Goal: Find specific page/section: Find specific page/section

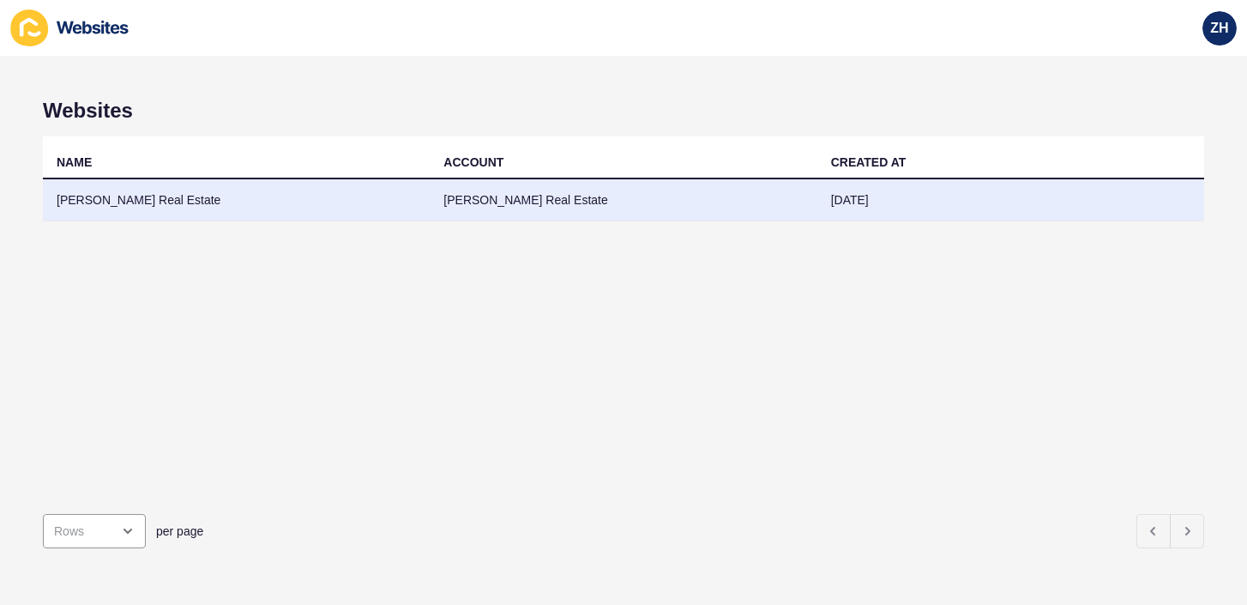
click at [501, 208] on td "[PERSON_NAME] Real Estate" at bounding box center [623, 200] width 387 height 42
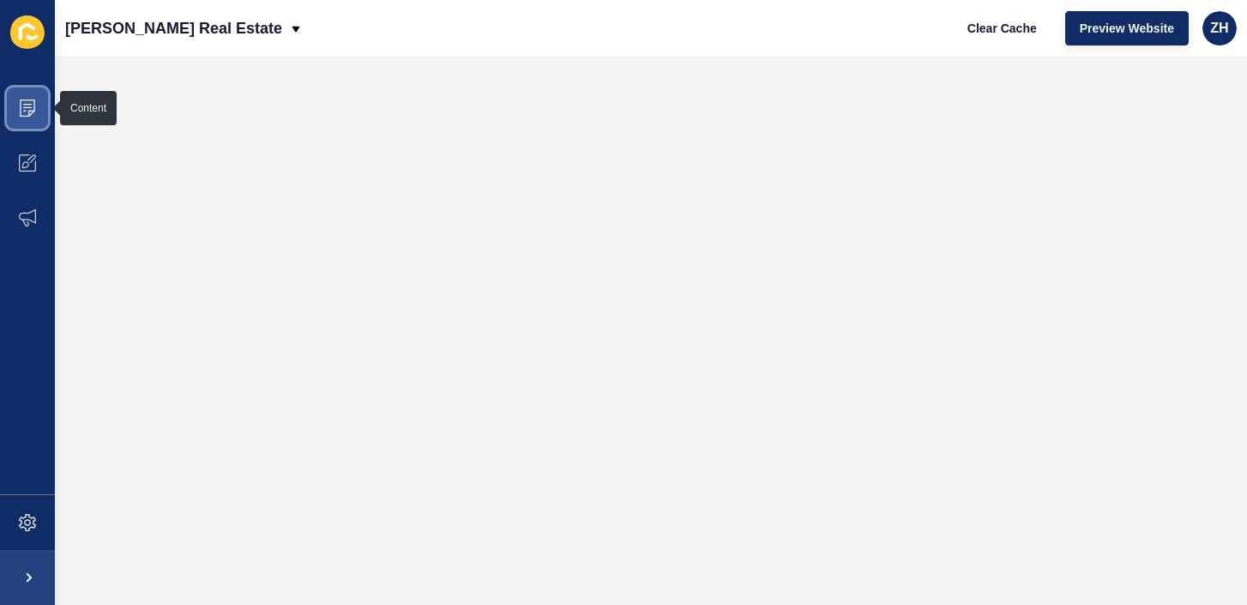
click at [37, 116] on span at bounding box center [27, 108] width 55 height 55
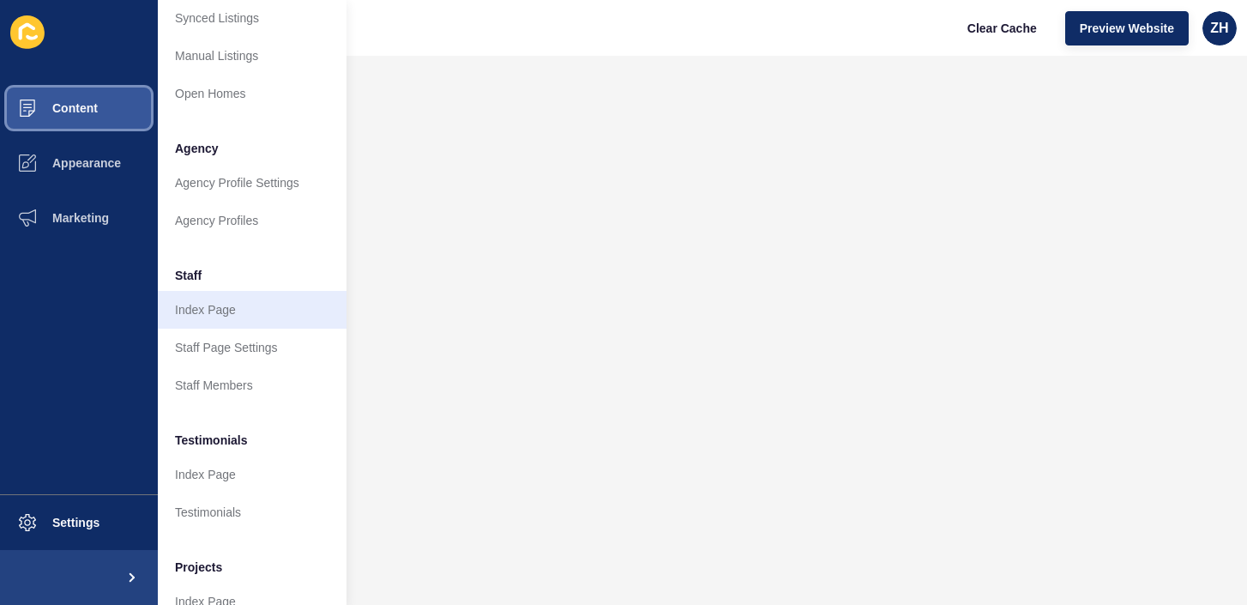
scroll to position [340, 0]
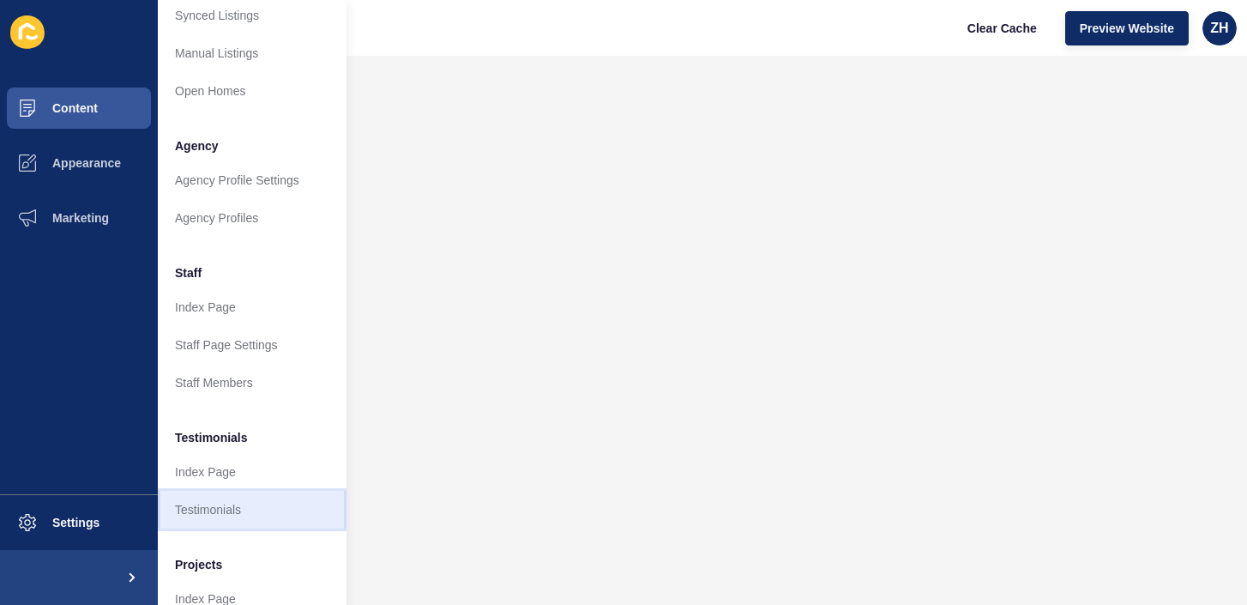
click at [214, 504] on link "Testimonials" at bounding box center [252, 510] width 189 height 38
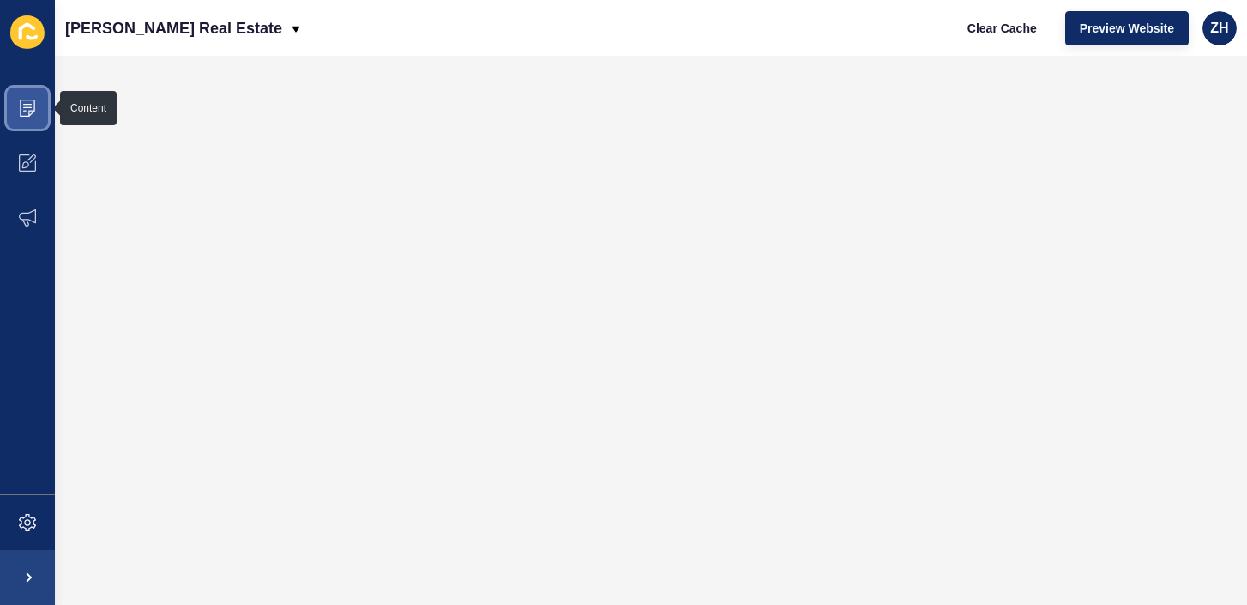
click at [29, 115] on icon at bounding box center [27, 108] width 15 height 17
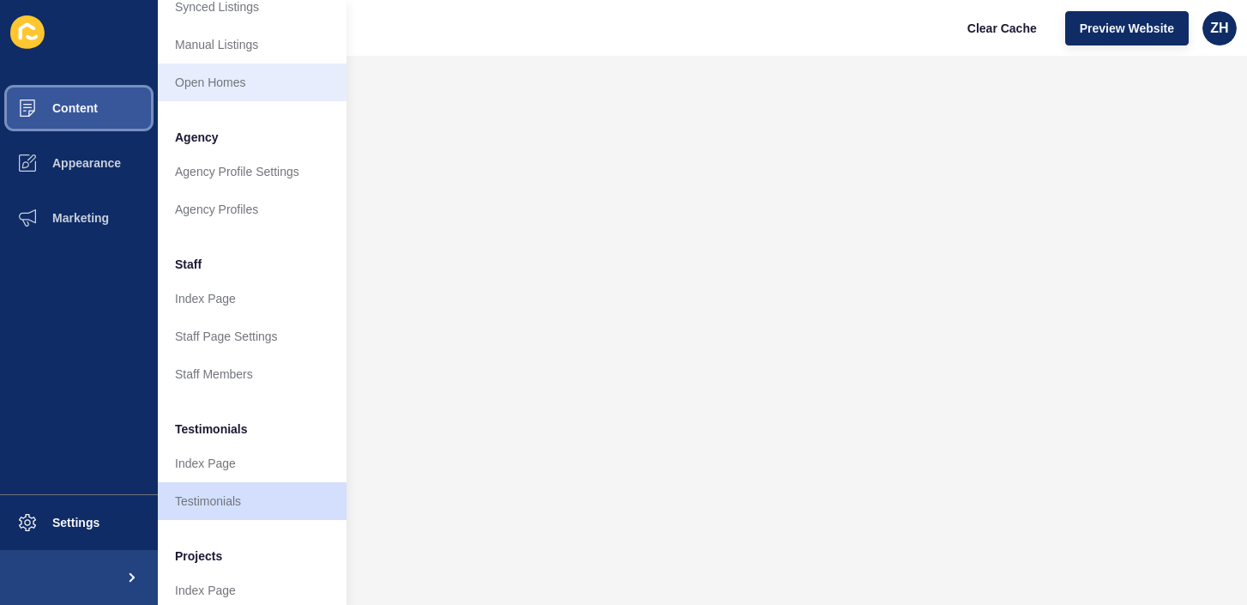
scroll to position [401, 0]
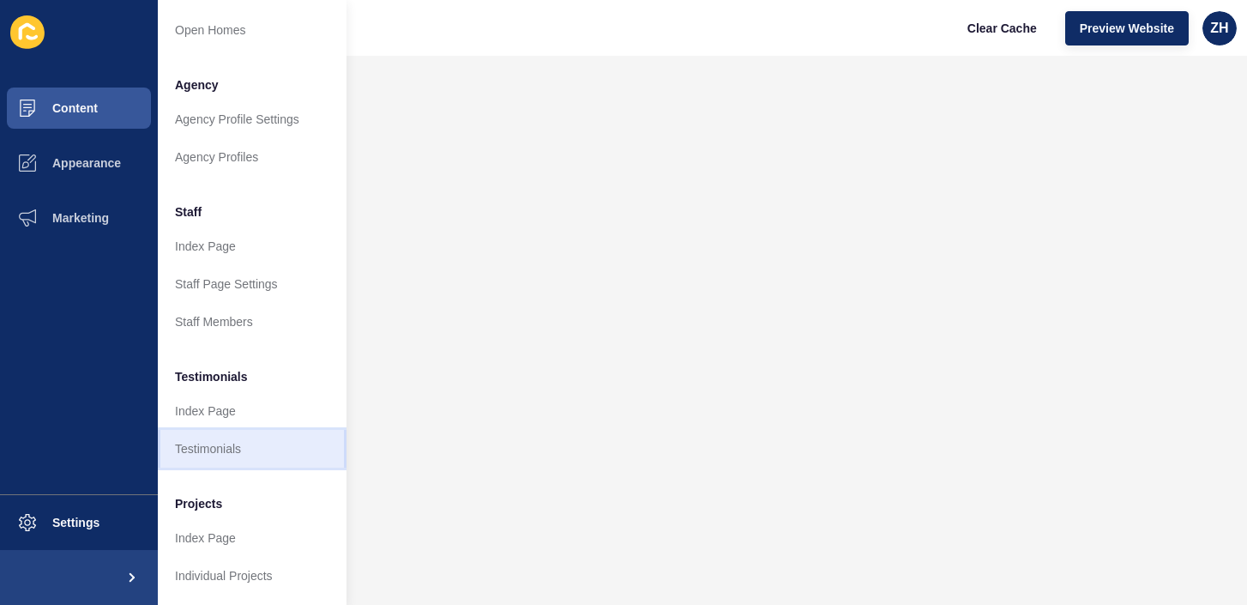
click at [214, 444] on link "Testimonials" at bounding box center [252, 449] width 189 height 38
